Goal: Use online tool/utility: Use online tool/utility

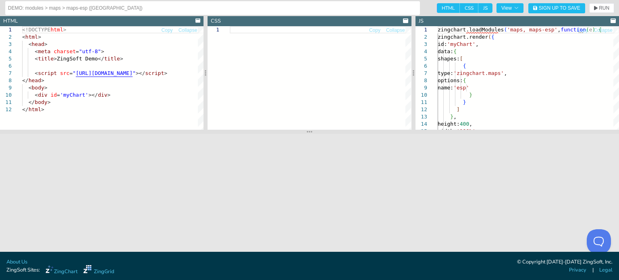
click at [250, 28] on div at bounding box center [320, 78] width 181 height 104
click at [496, 56] on div "height: 400 , width: '100%' } ] } , options: { name: 'esp' } shapes: [ { type: …" at bounding box center [527, 136] width 181 height 220
click at [487, 71] on div "height: 400 , width: '100%' } ] } , options: { name: 'esp' } shapes: [ { type: …" at bounding box center [527, 136] width 181 height 220
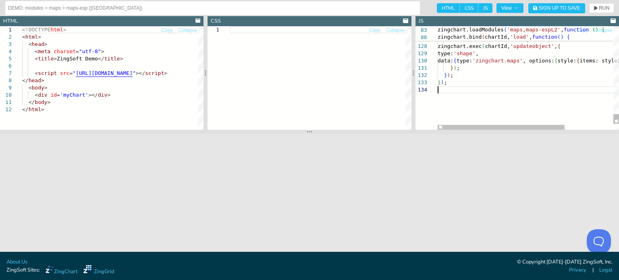
scroll to position [21, 0]
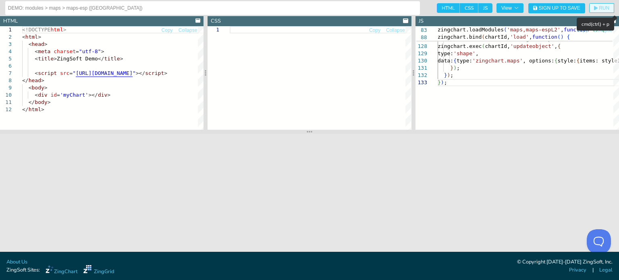
click at [597, 10] on span "RUN" at bounding box center [601, 8] width 15 height 5
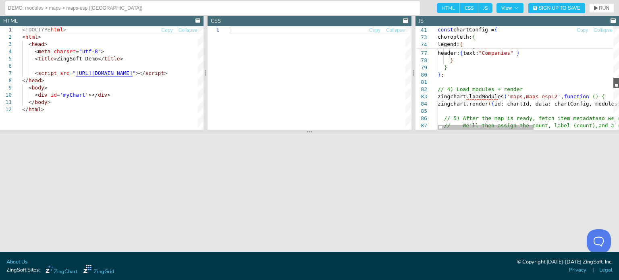
click at [617, 83] on div at bounding box center [616, 78] width 6 height 104
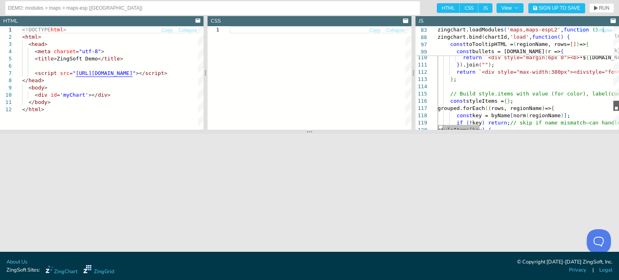
click at [614, 108] on div at bounding box center [616, 106] width 6 height 10
click at [616, 83] on div at bounding box center [616, 78] width 6 height 104
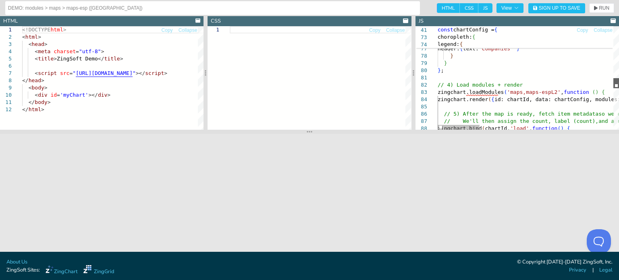
click at [617, 83] on div at bounding box center [616, 83] width 6 height 10
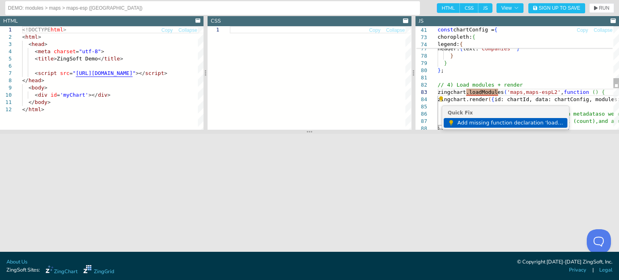
scroll to position [21, 40]
click at [441, 99] on div "74 75 76 77 78 79 80 81 82 83 84 85 86 87 88 legend: { align: "left" , vertical…" at bounding box center [516, 78] width 203 height 104
click at [465, 124] on span "Add missing function declaration 'loadModules'" at bounding box center [510, 123] width 106 height 10
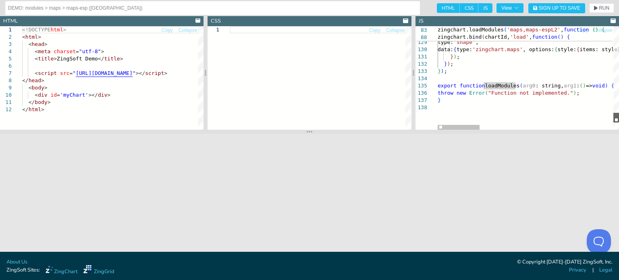
click at [615, 117] on div at bounding box center [616, 78] width 6 height 104
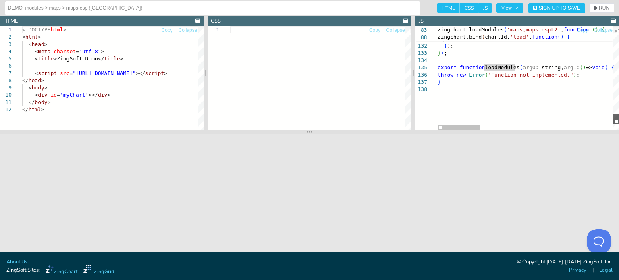
click at [616, 119] on div at bounding box center [616, 119] width 6 height 10
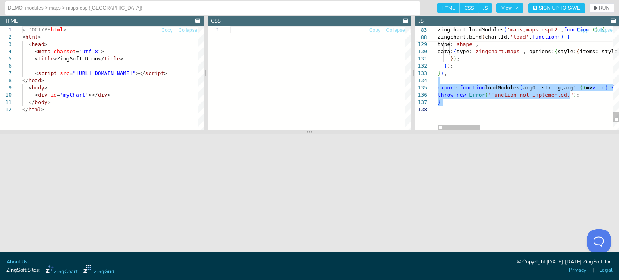
drag, startPoint x: 439, startPoint y: 79, endPoint x: 473, endPoint y: 122, distance: 55.1
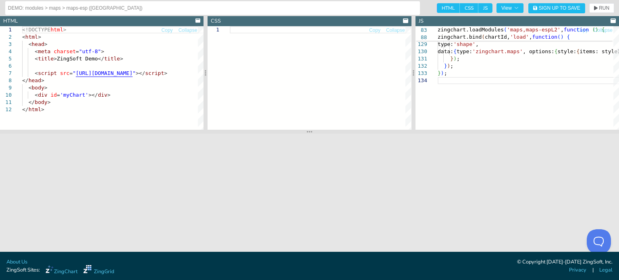
type textarea "}); }); });"
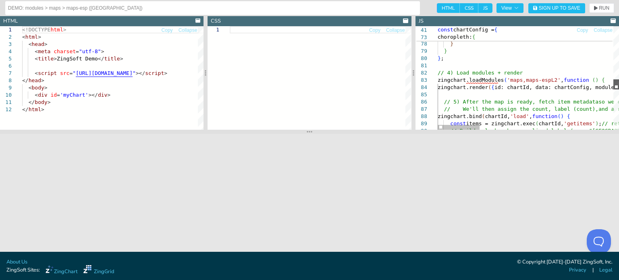
click at [617, 84] on div at bounding box center [616, 78] width 6 height 104
click at [598, 9] on span "RUN" at bounding box center [601, 8] width 15 height 5
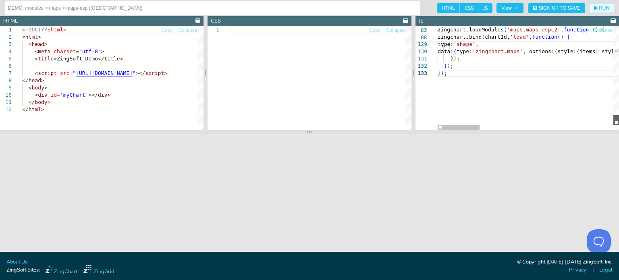
click at [617, 120] on div at bounding box center [616, 78] width 6 height 104
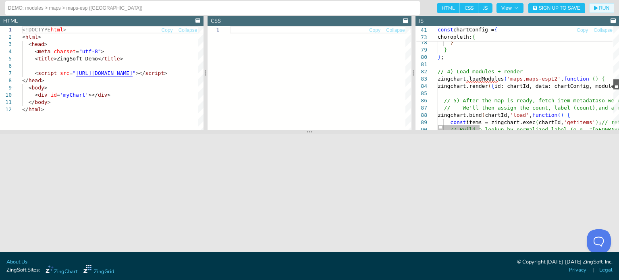
click at [618, 83] on div at bounding box center [616, 84] width 6 height 10
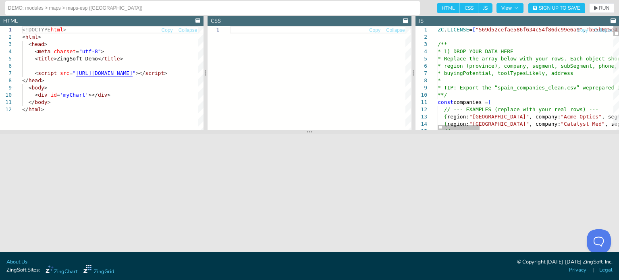
type textarea "const companies = [ // --- EXAMPLES (replace with your real rows) --- { region:…"
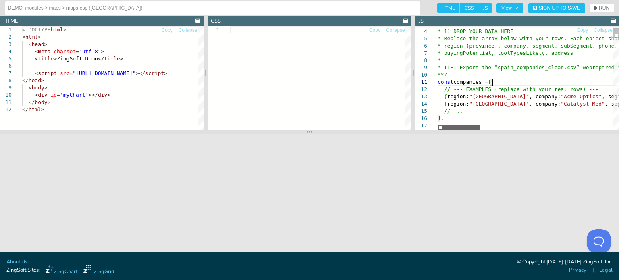
click at [449, 129] on div at bounding box center [458, 127] width 42 height 5
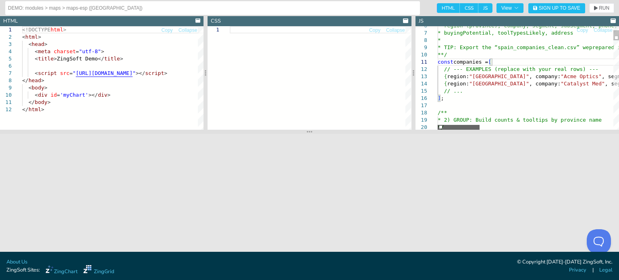
click at [467, 127] on div at bounding box center [458, 127] width 42 height 5
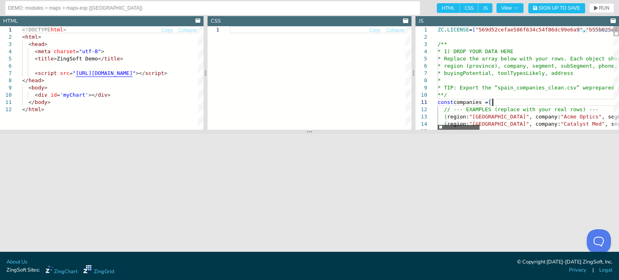
click at [437, 130] on div at bounding box center [458, 127] width 42 height 5
